Goal: Task Accomplishment & Management: Manage account settings

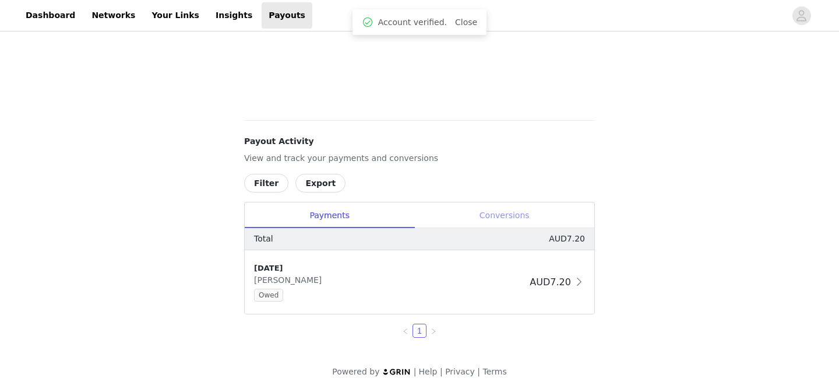
scroll to position [96, 0]
click at [507, 212] on div "Conversions" at bounding box center [504, 215] width 180 height 26
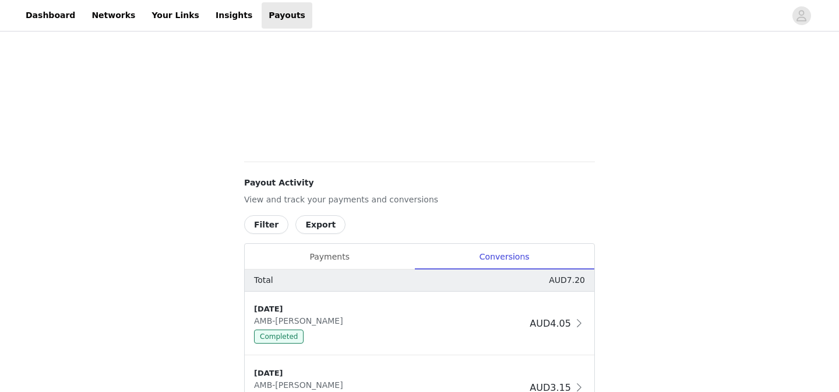
scroll to position [421, 0]
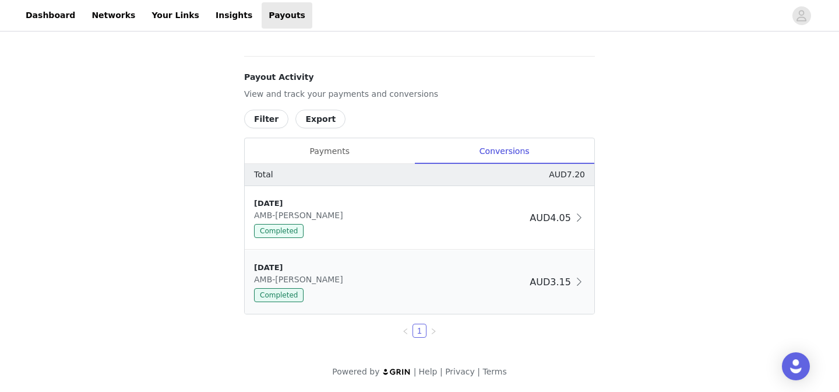
click at [545, 282] on span "AUD3.15" at bounding box center [550, 281] width 41 height 11
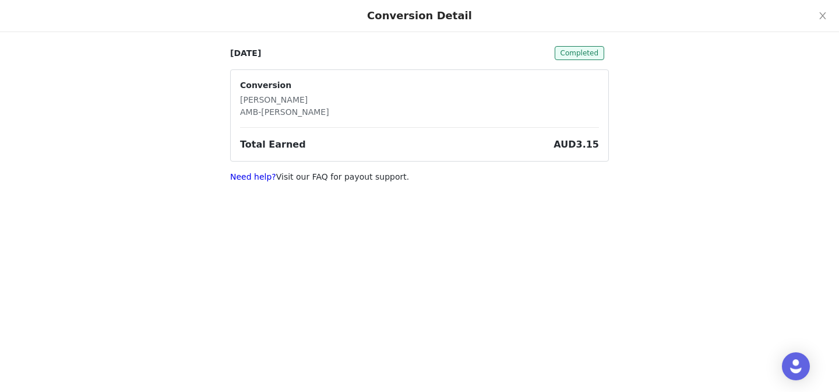
scroll to position [12, 0]
click at [816, 11] on button "Close" at bounding box center [823, 16] width 33 height 33
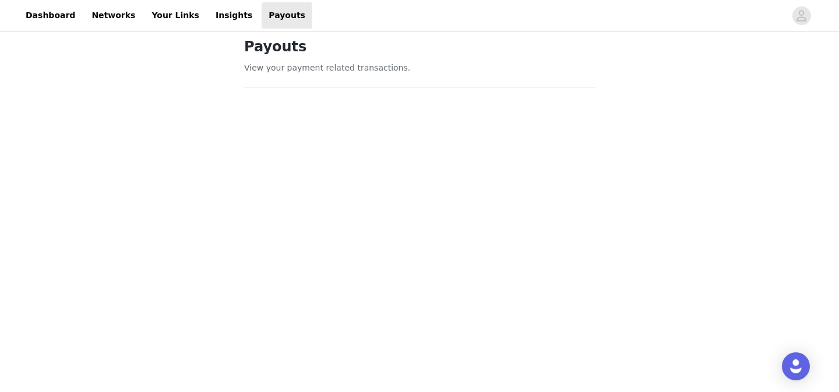
scroll to position [0, 0]
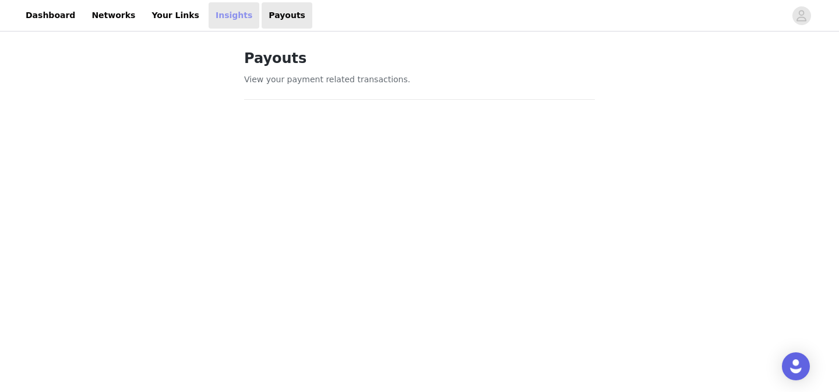
click at [209, 15] on link "Insights" at bounding box center [234, 15] width 51 height 26
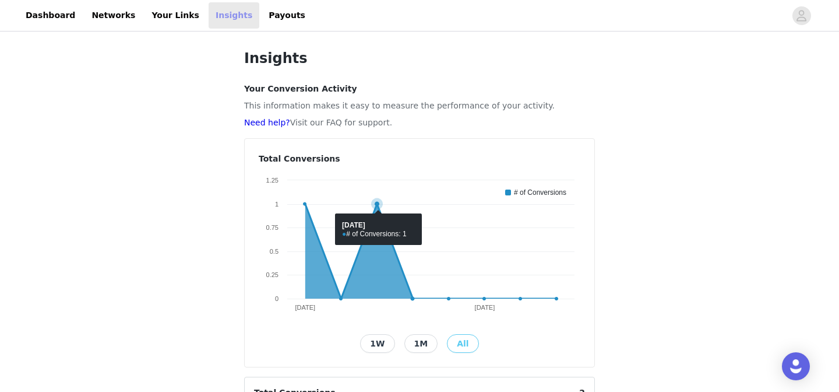
click at [381, 225] on icon at bounding box center [430, 251] width 251 height 94
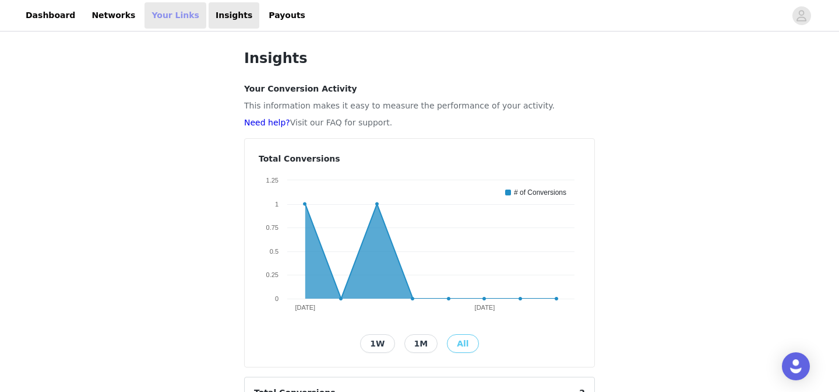
click at [164, 20] on link "Your Links" at bounding box center [176, 15] width 62 height 26
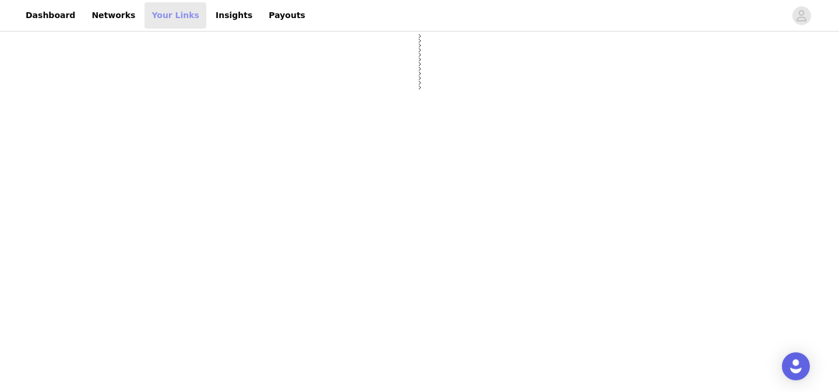
select select "12"
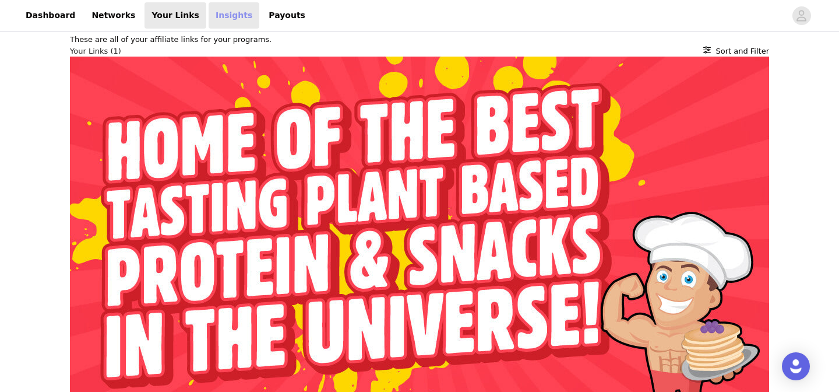
click at [229, 21] on link "Insights" at bounding box center [234, 15] width 51 height 26
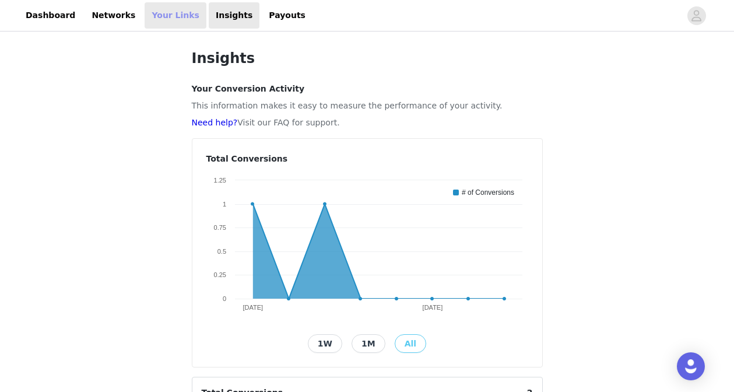
click at [153, 26] on link "Your Links" at bounding box center [176, 15] width 62 height 26
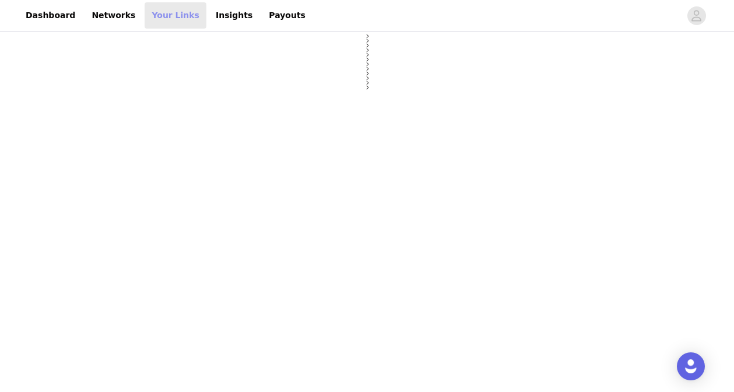
select select "12"
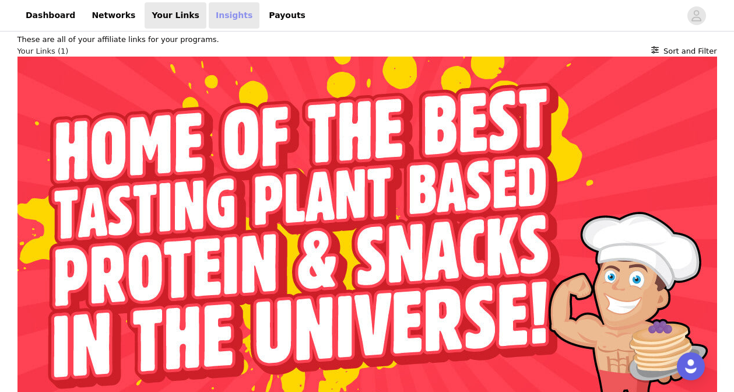
click at [218, 19] on link "Insights" at bounding box center [234, 15] width 51 height 26
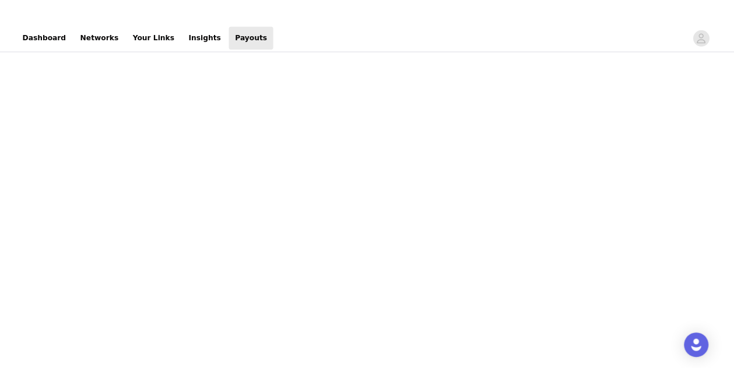
scroll to position [151, 0]
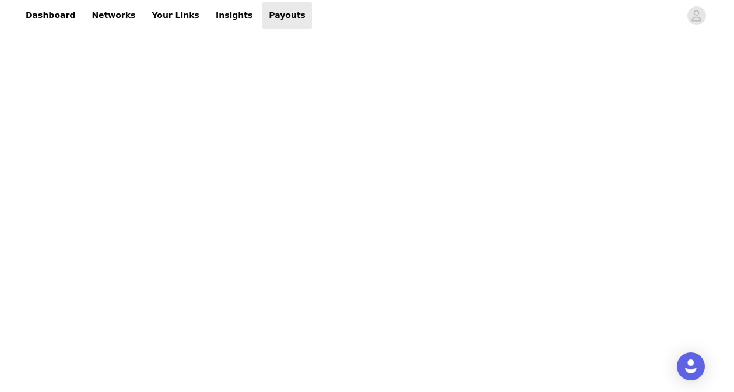
click at [171, 175] on div "Payouts View your payment related transactions. Payout Activity View and track …" at bounding box center [367, 314] width 734 height 862
click at [186, 126] on div at bounding box center [367, 211] width 365 height 510
click at [180, 174] on div "Payouts View your payment related transactions. Payout Activity View and track …" at bounding box center [367, 293] width 379 height 821
click at [186, 246] on div at bounding box center [367, 211] width 365 height 510
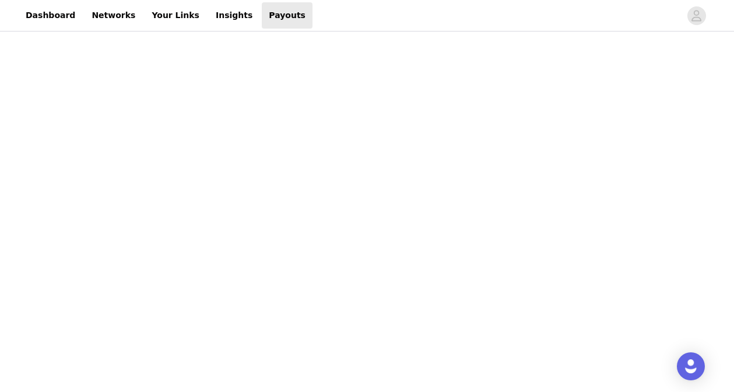
click at [156, 129] on div "Payouts View your payment related transactions. Payout Activity View and track …" at bounding box center [367, 137] width 734 height 1168
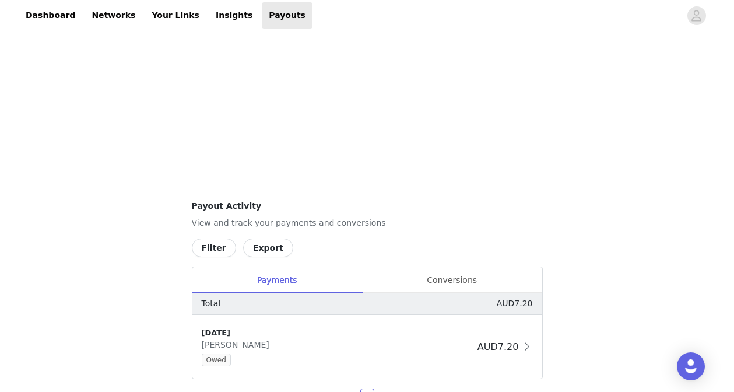
scroll to position [349, 0]
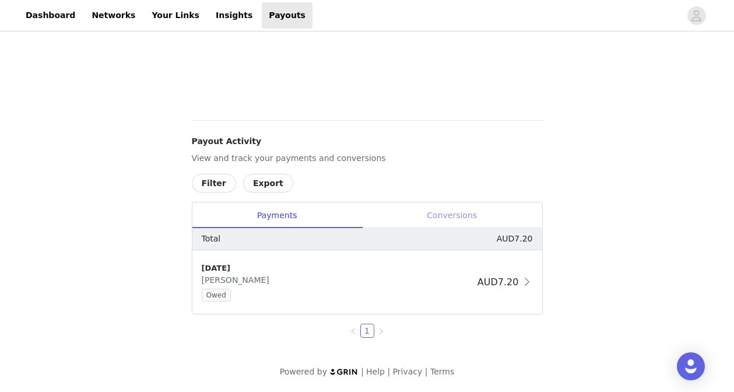
click at [456, 212] on div "Conversions" at bounding box center [452, 215] width 180 height 26
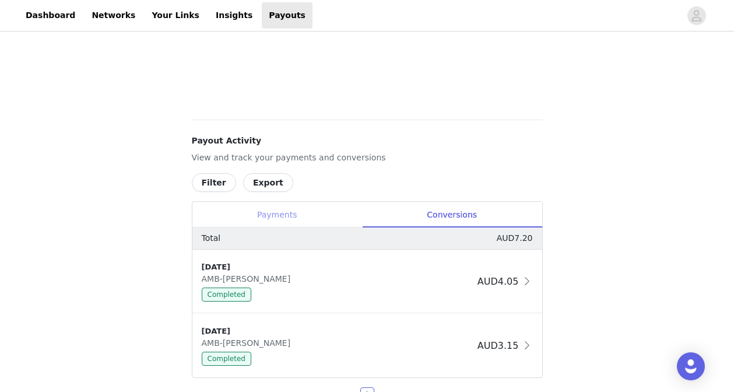
click at [289, 213] on div "Payments" at bounding box center [277, 215] width 170 height 26
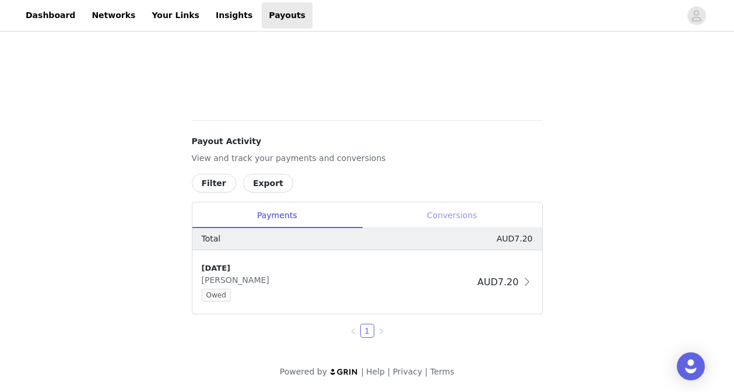
click at [448, 215] on div "Conversions" at bounding box center [452, 215] width 180 height 26
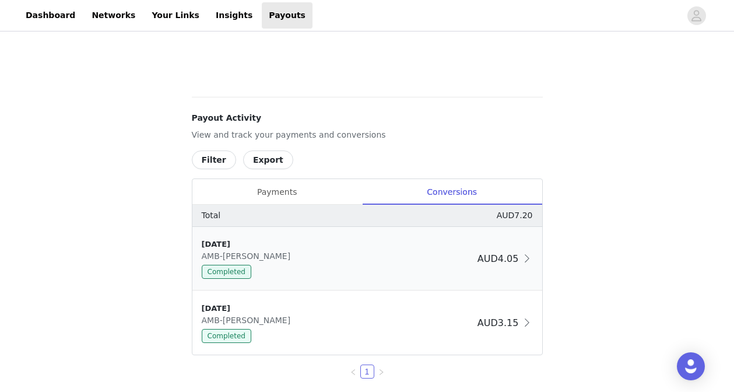
scroll to position [400, 0]
